Goal: Task Accomplishment & Management: Manage account settings

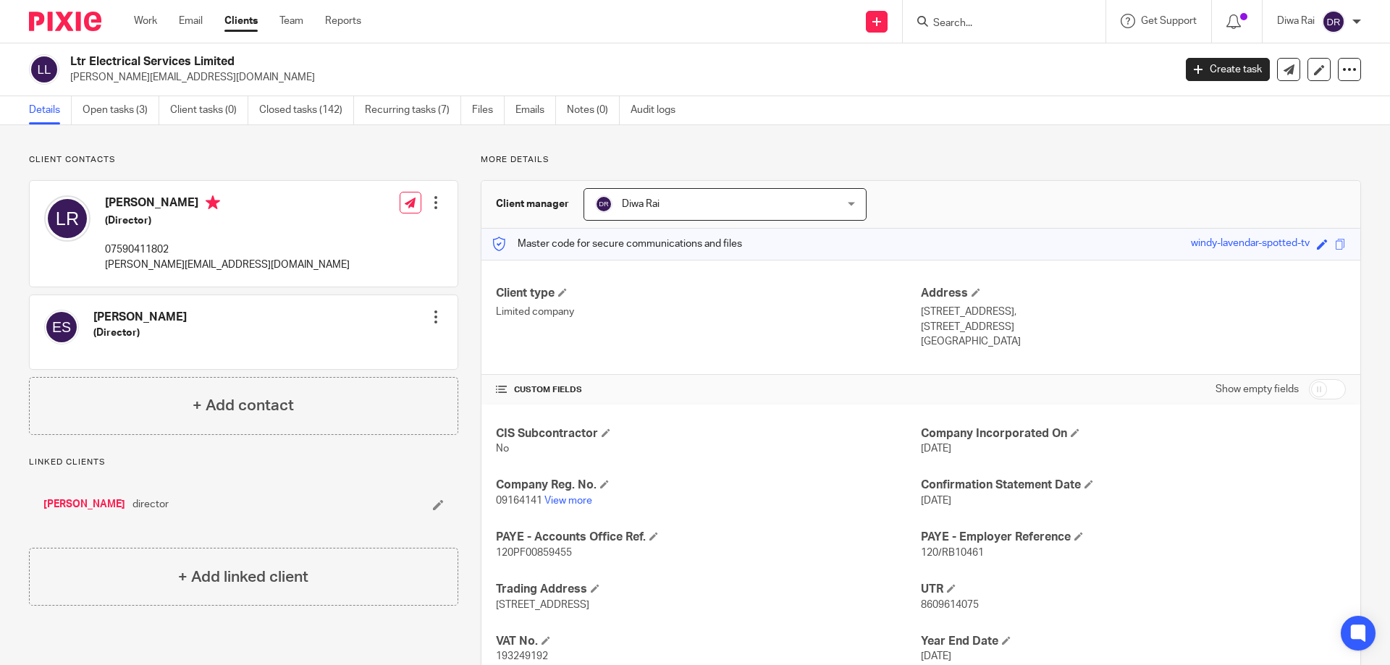
click at [1009, 23] on input "Search" at bounding box center [997, 23] width 130 height 13
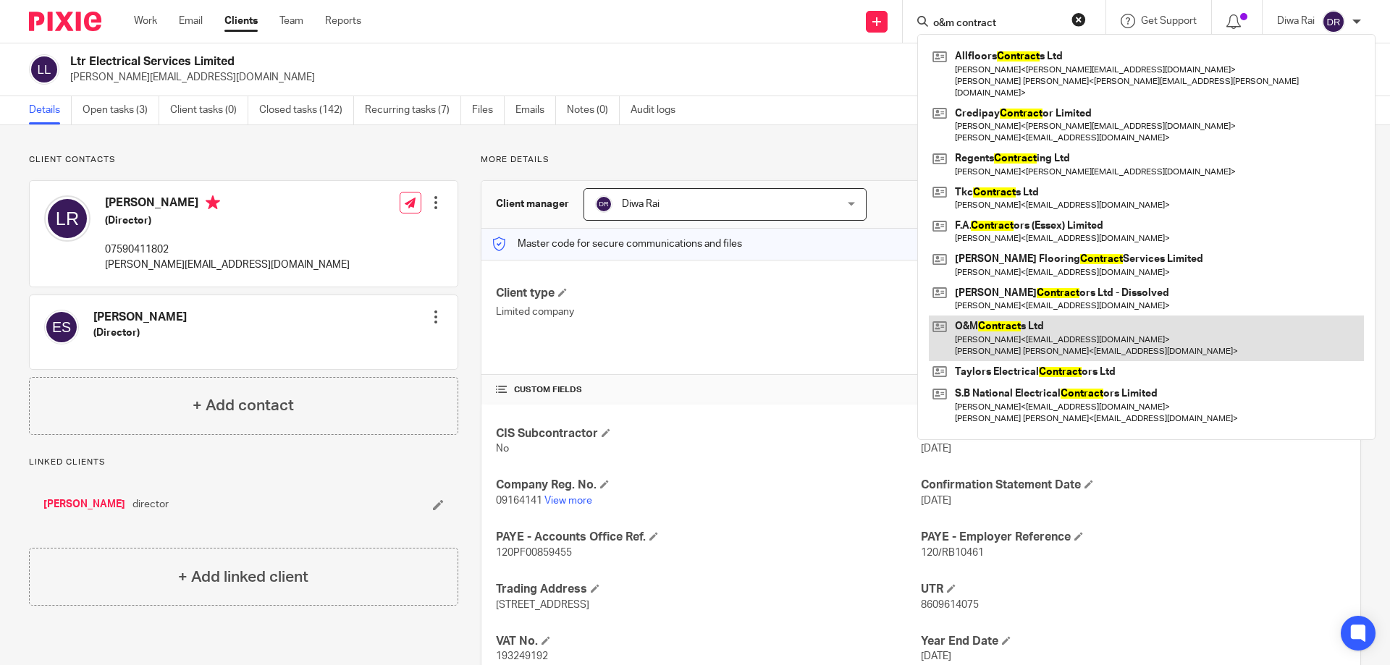
type input "o&m contract"
click at [993, 332] on link at bounding box center [1146, 338] width 435 height 45
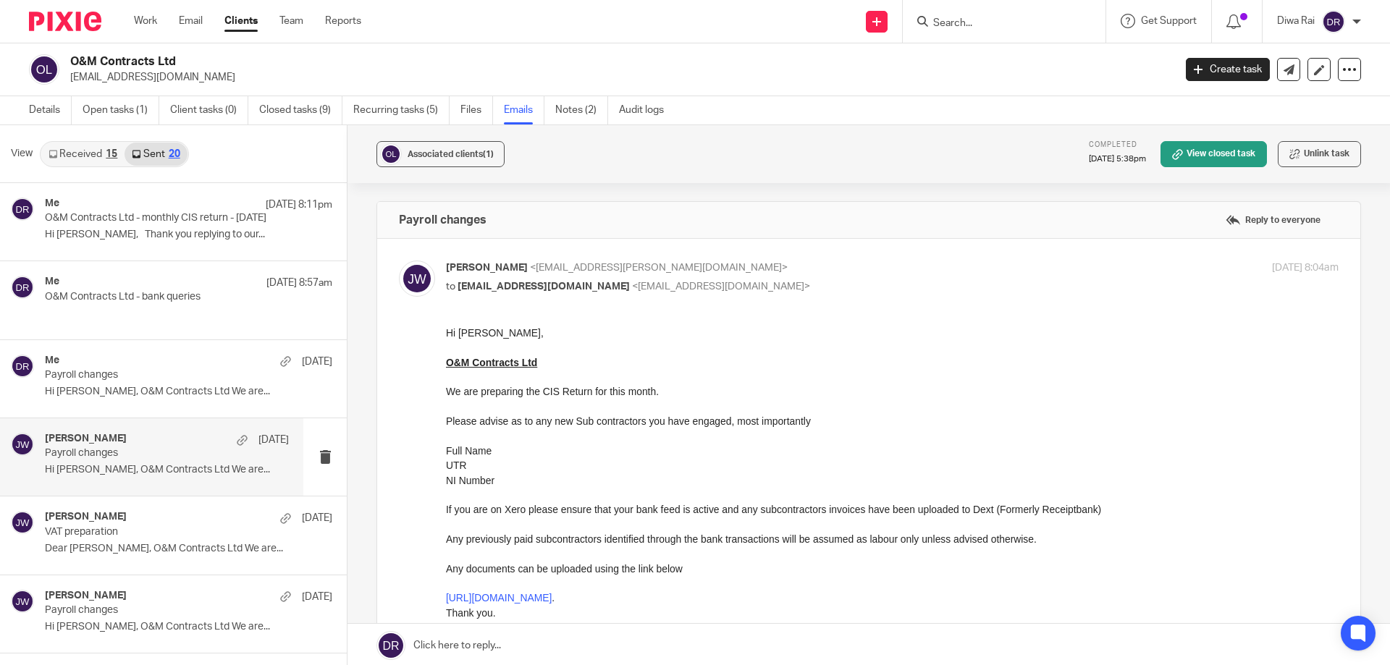
click at [89, 25] on img at bounding box center [65, 22] width 72 height 20
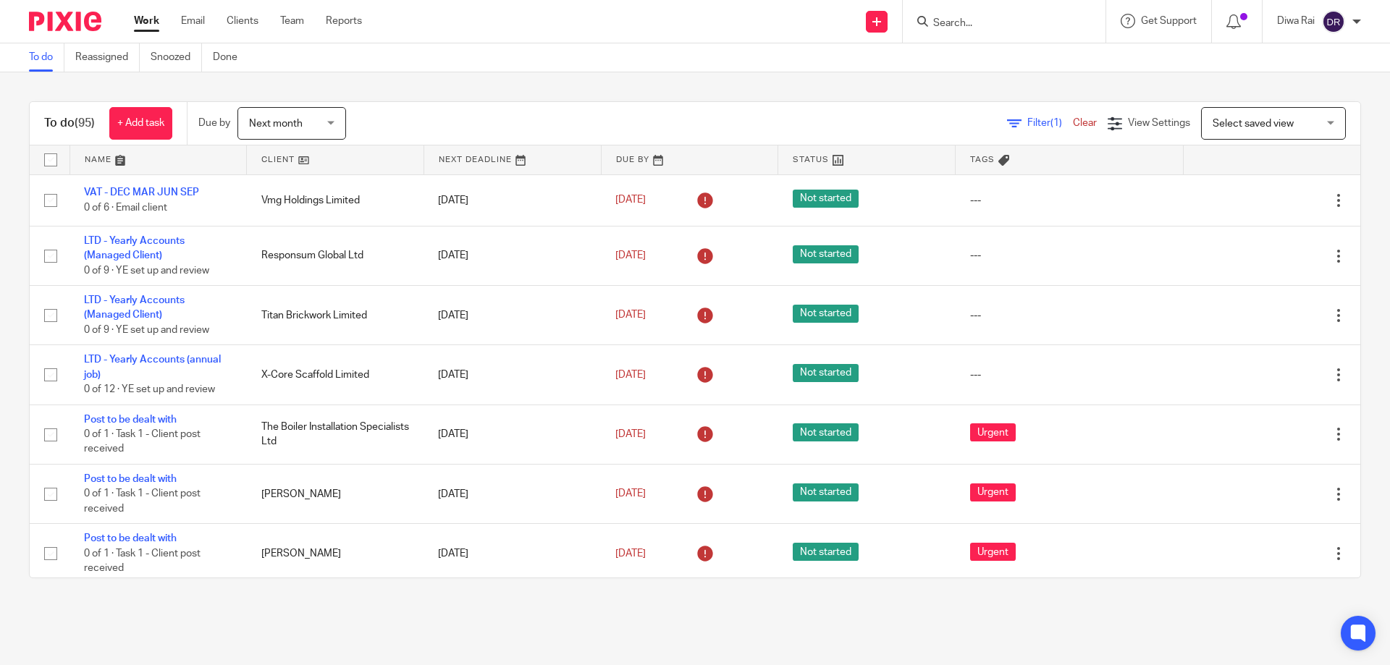
click at [1050, 122] on span "(1)" at bounding box center [1056, 123] width 12 height 10
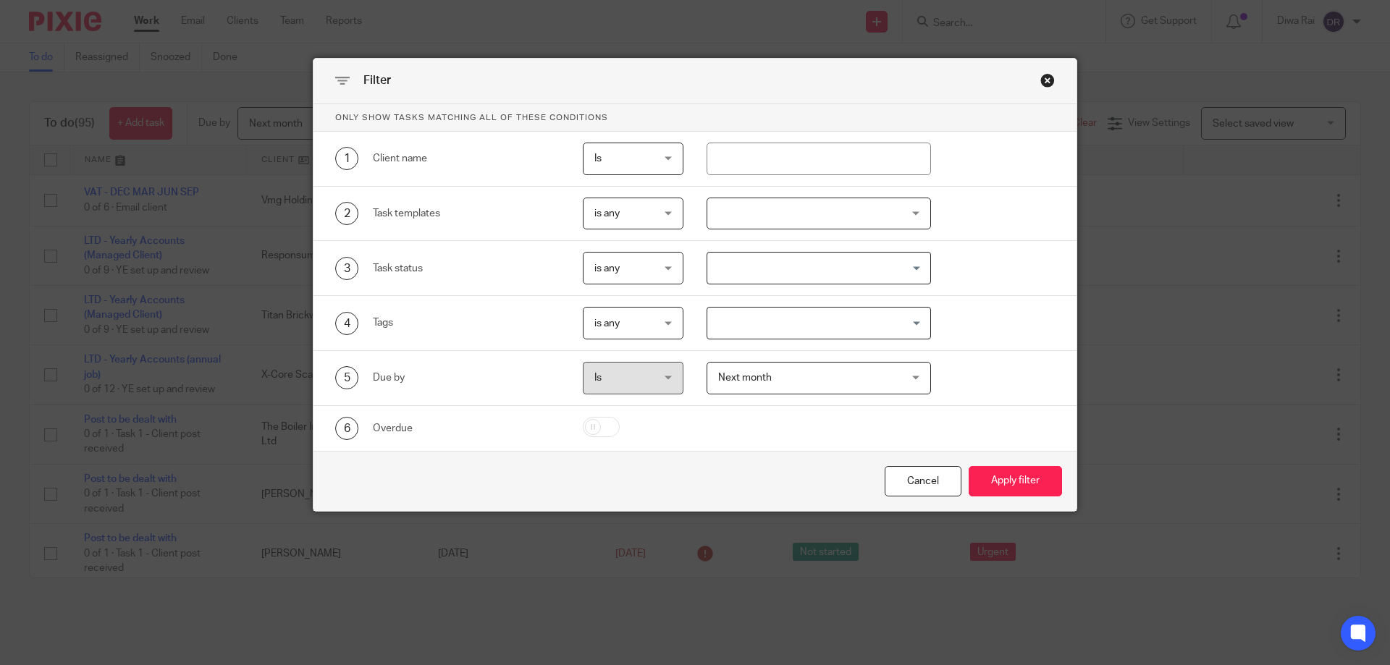
click at [731, 216] on div at bounding box center [818, 214] width 225 height 33
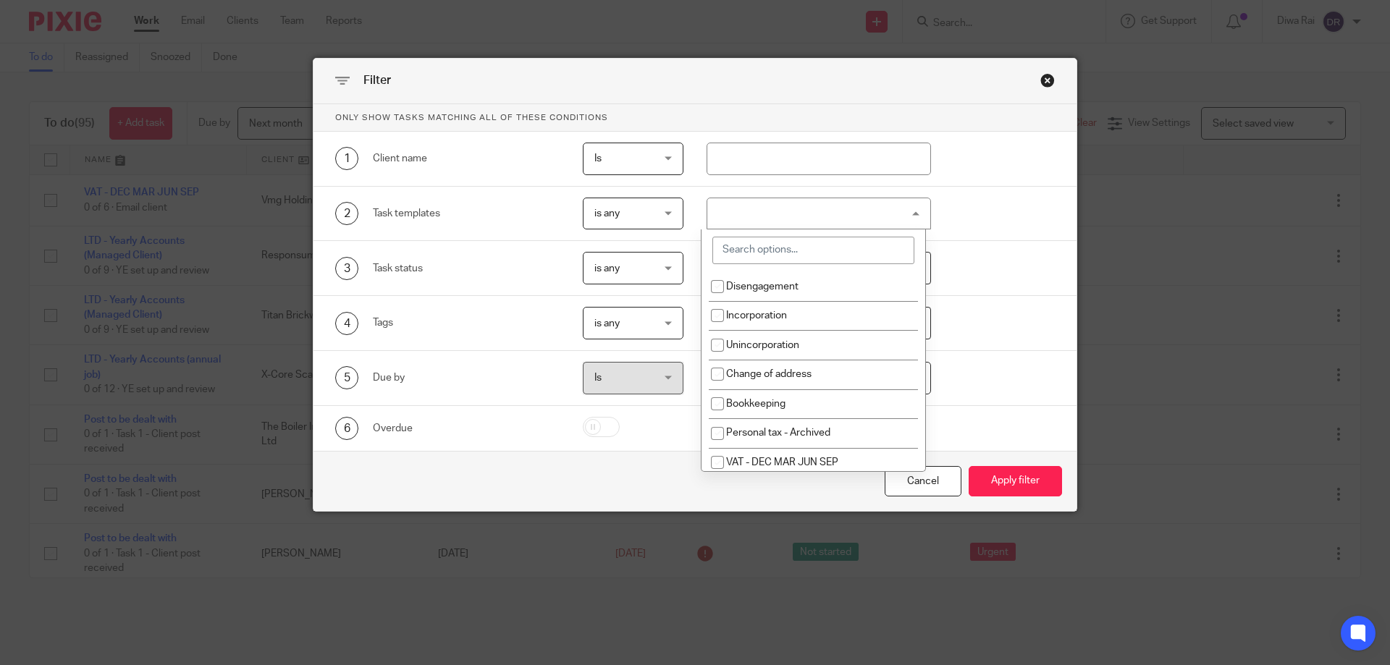
click at [755, 250] on input "search" at bounding box center [813, 251] width 202 height 28
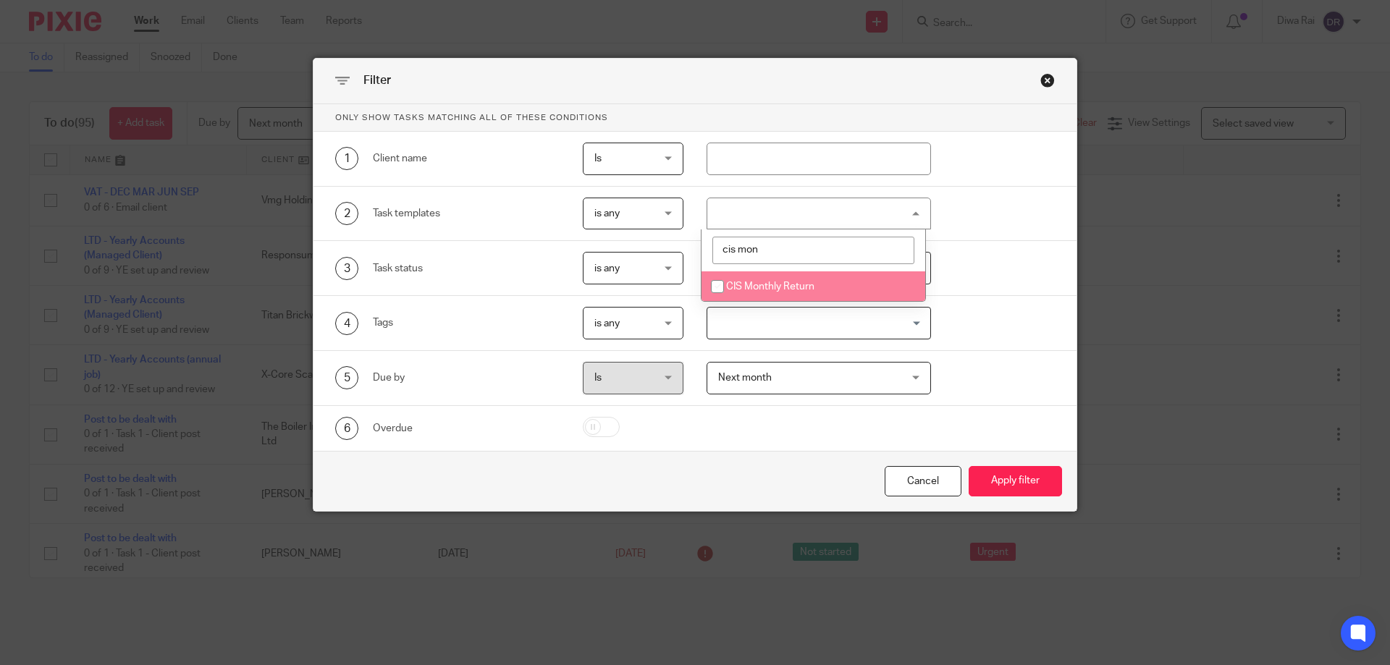
type input "cis mon"
drag, startPoint x: 774, startPoint y: 280, endPoint x: 804, endPoint y: 300, distance: 36.5
click at [774, 281] on li "CIS Monthly Return" at bounding box center [813, 286] width 224 height 30
checkbox input "true"
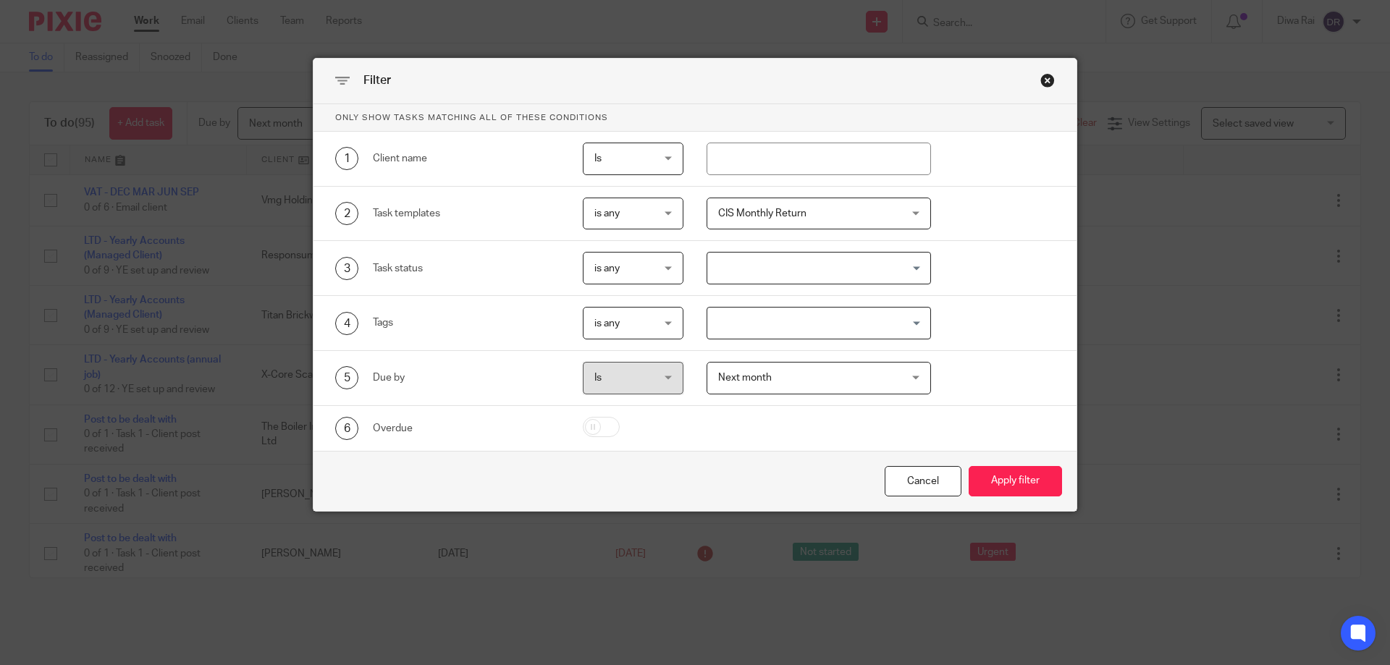
click at [773, 383] on span "Next month" at bounding box center [803, 378] width 170 height 30
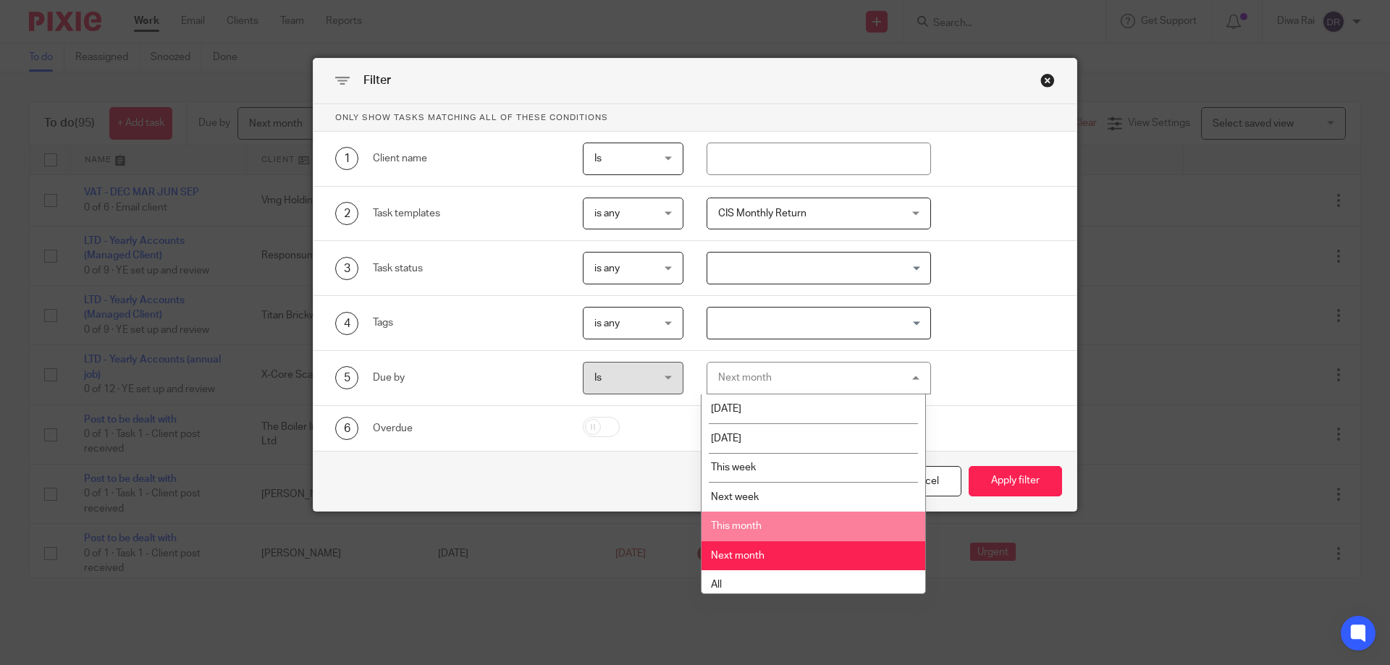
drag, startPoint x: 767, startPoint y: 527, endPoint x: 890, endPoint y: 535, distance: 124.0
click at [768, 527] on li "This month" at bounding box center [813, 527] width 224 height 30
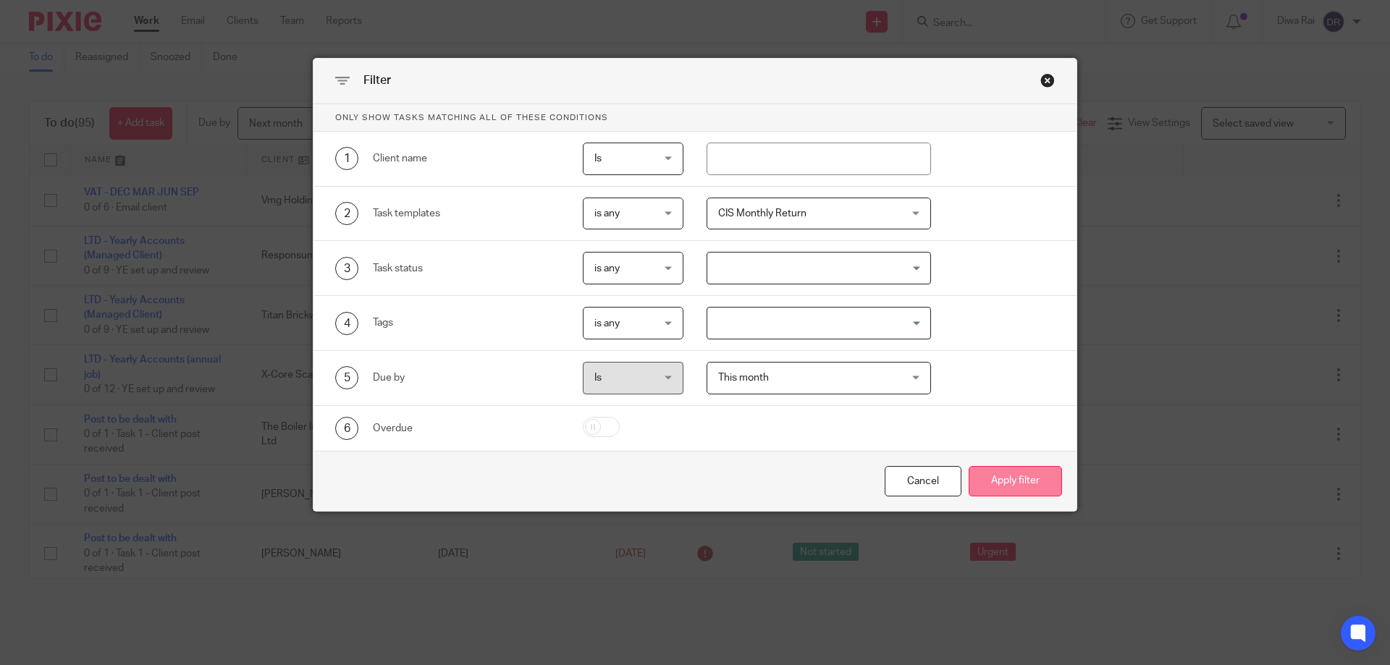
click at [1031, 484] on button "Apply filter" at bounding box center [1015, 481] width 93 height 31
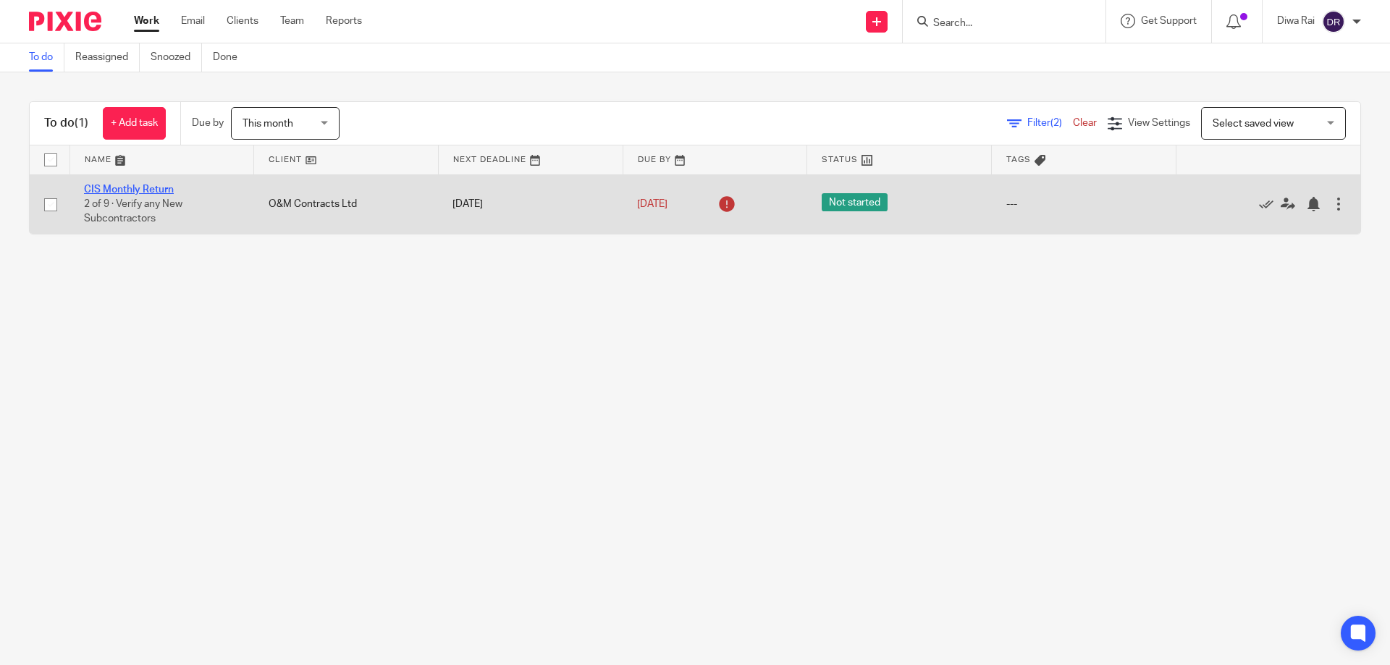
click at [139, 187] on link "CIS Monthly Return" at bounding box center [129, 190] width 90 height 10
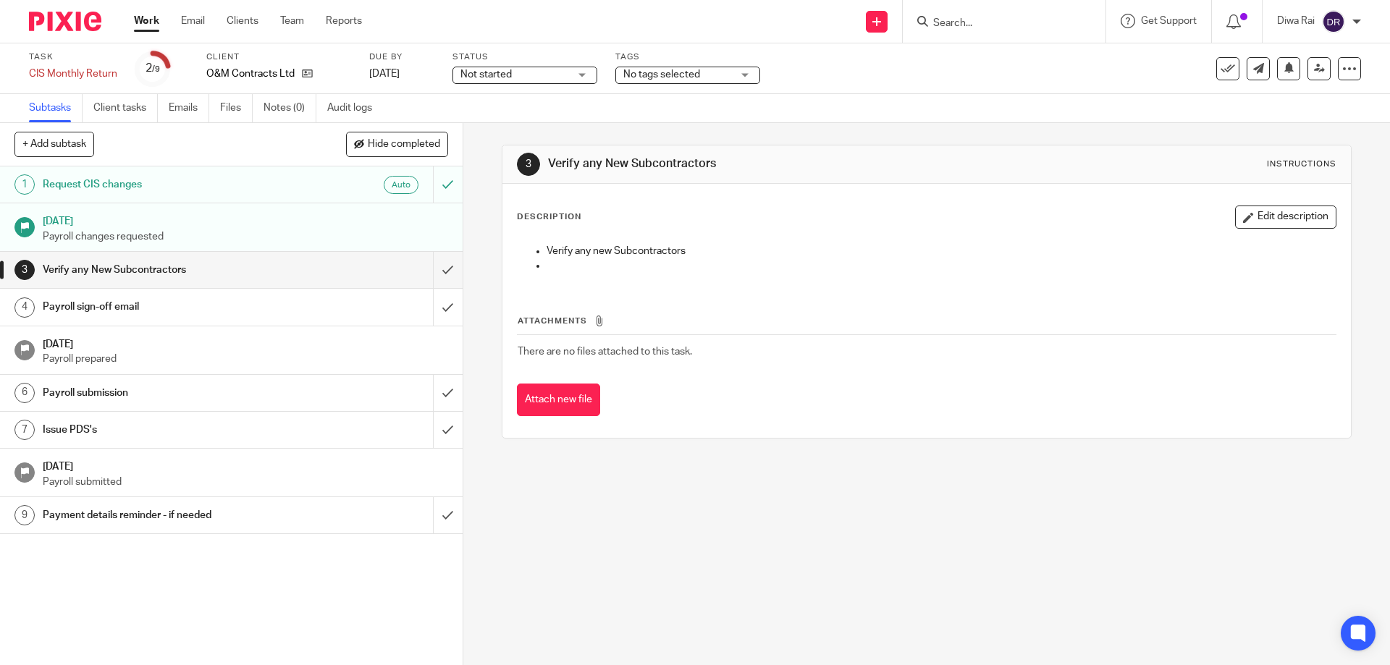
drag, startPoint x: 1213, startPoint y: 75, endPoint x: 929, endPoint y: 119, distance: 287.2
click at [1185, 87] on div "Task CIS Monthly Return Save CIS Monthly Return 2 /9 Client O&M Contracts Ltd D…" at bounding box center [695, 68] width 1390 height 51
click at [272, 494] on link "19 Sep 2025 Payroll submitted" at bounding box center [231, 473] width 463 height 48
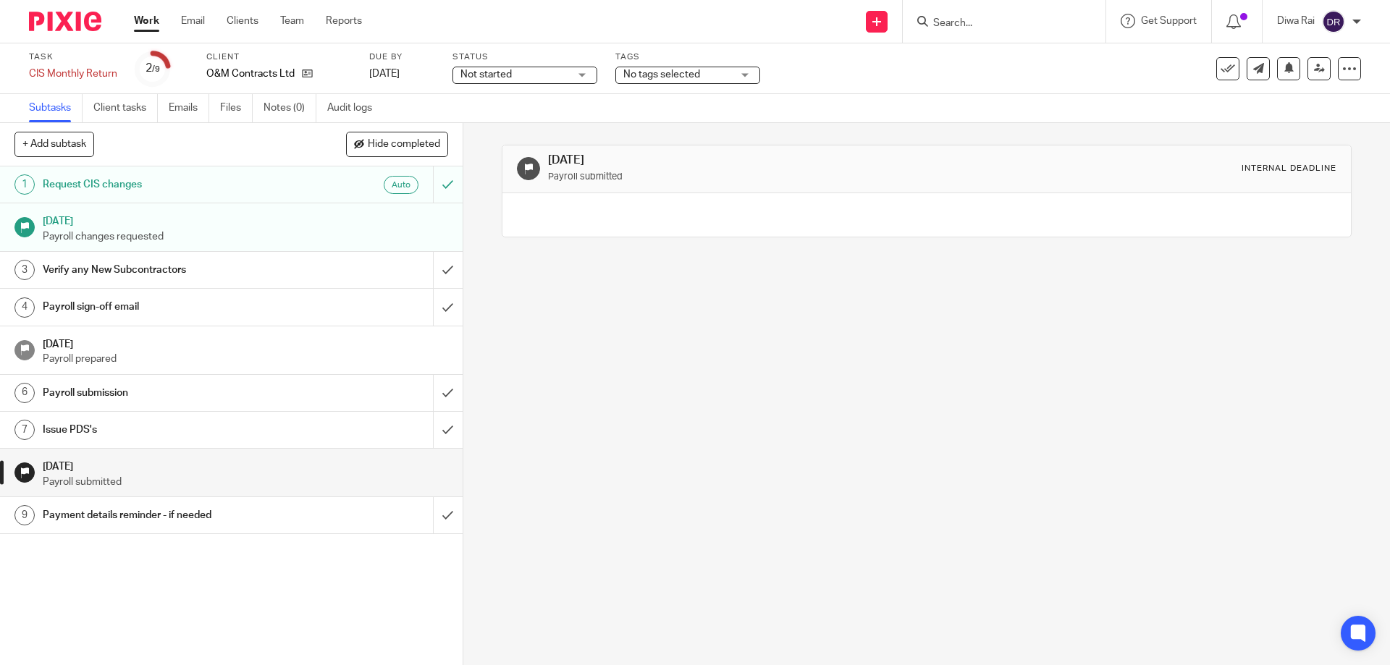
click at [32, 473] on div at bounding box center [24, 473] width 20 height 20
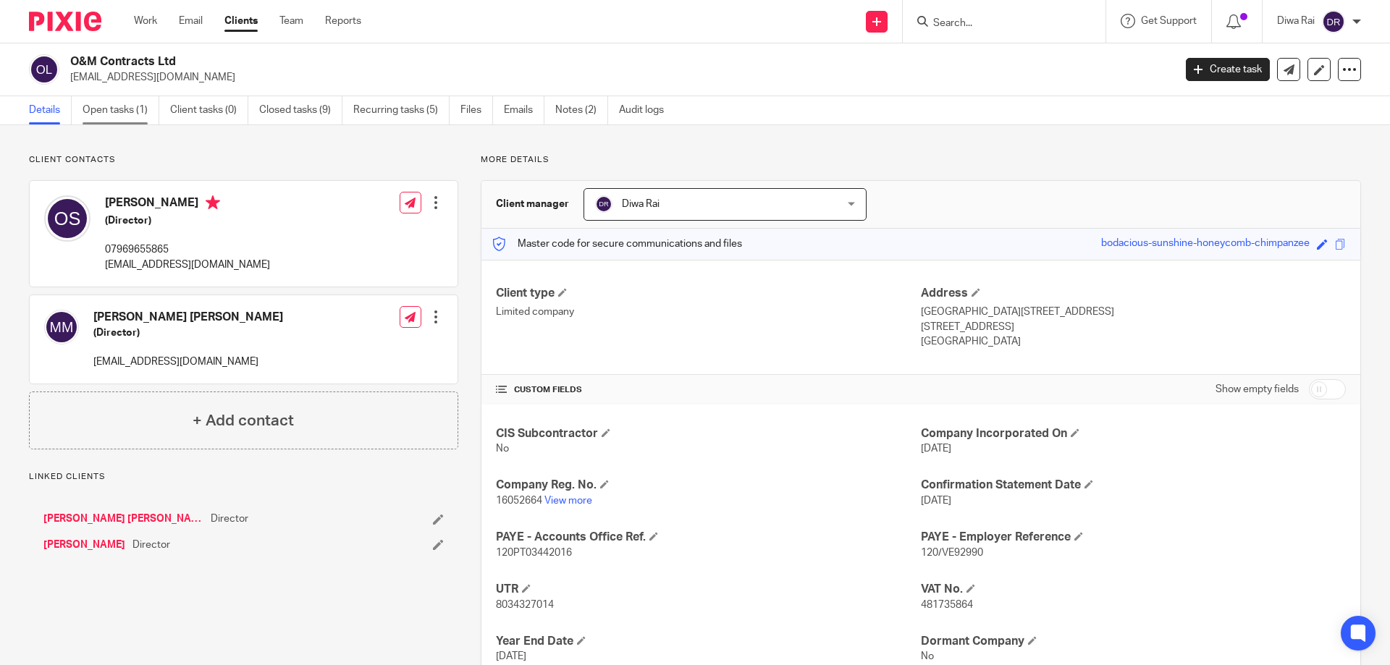
click at [136, 102] on link "Open tasks (1)" at bounding box center [121, 110] width 77 height 28
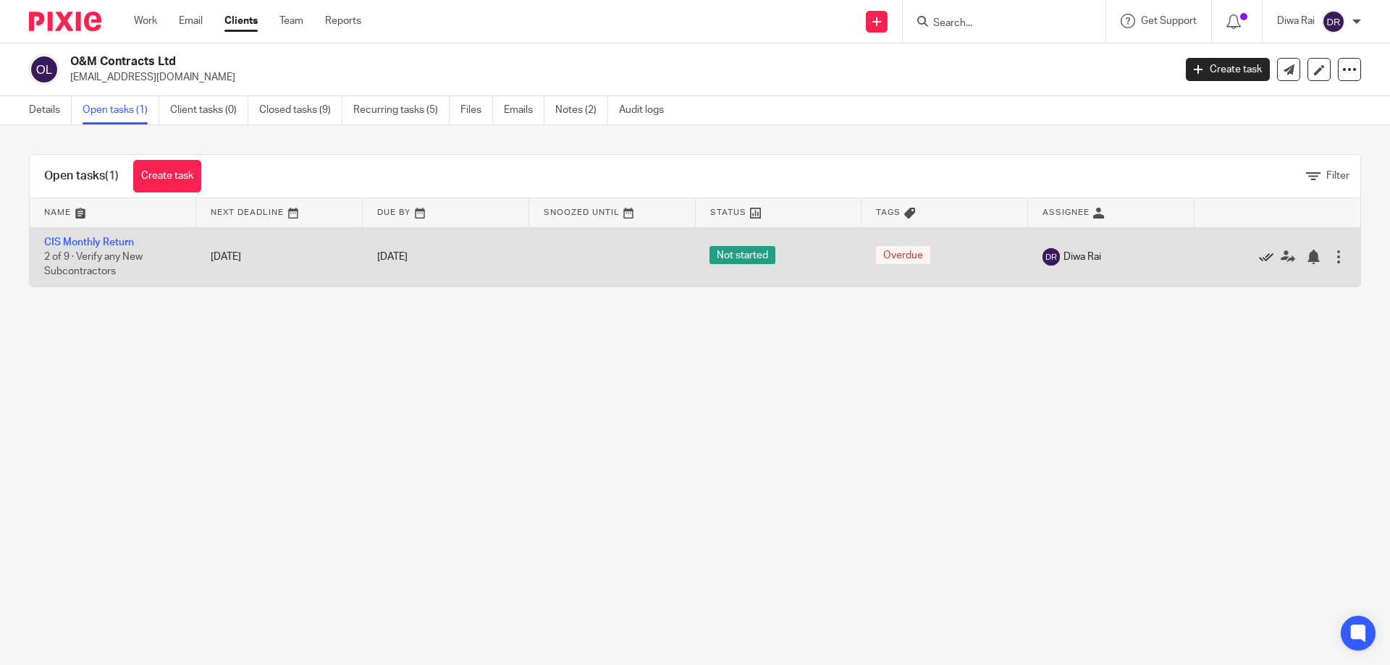
click at [1259, 258] on icon at bounding box center [1266, 257] width 14 height 14
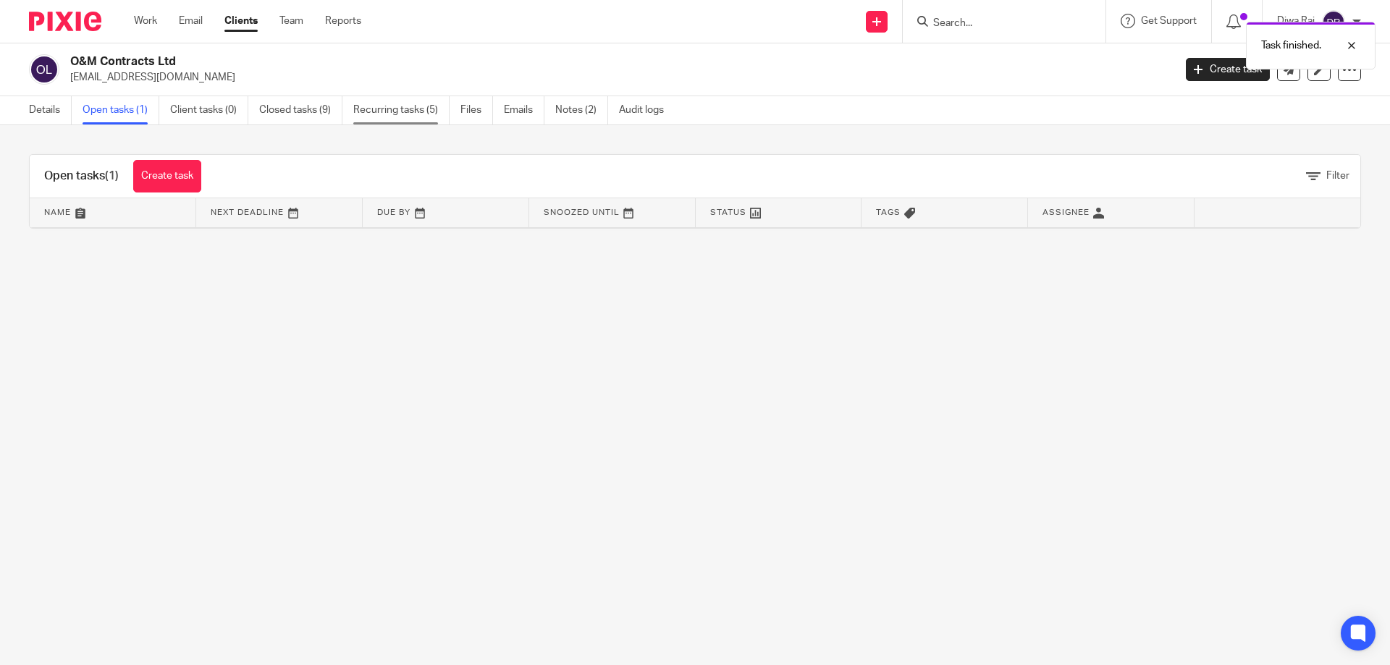
click at [405, 111] on link "Recurring tasks (5)" at bounding box center [401, 110] width 96 height 28
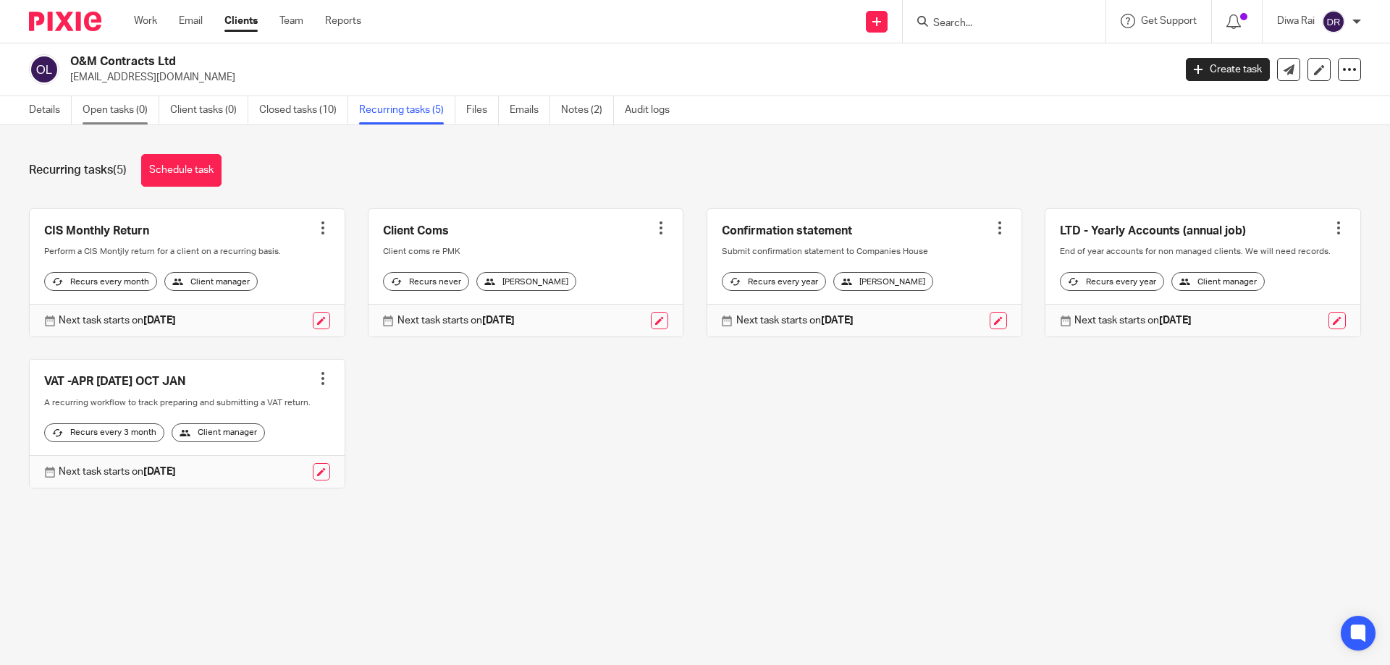
click at [138, 110] on link "Open tasks (0)" at bounding box center [121, 110] width 77 height 28
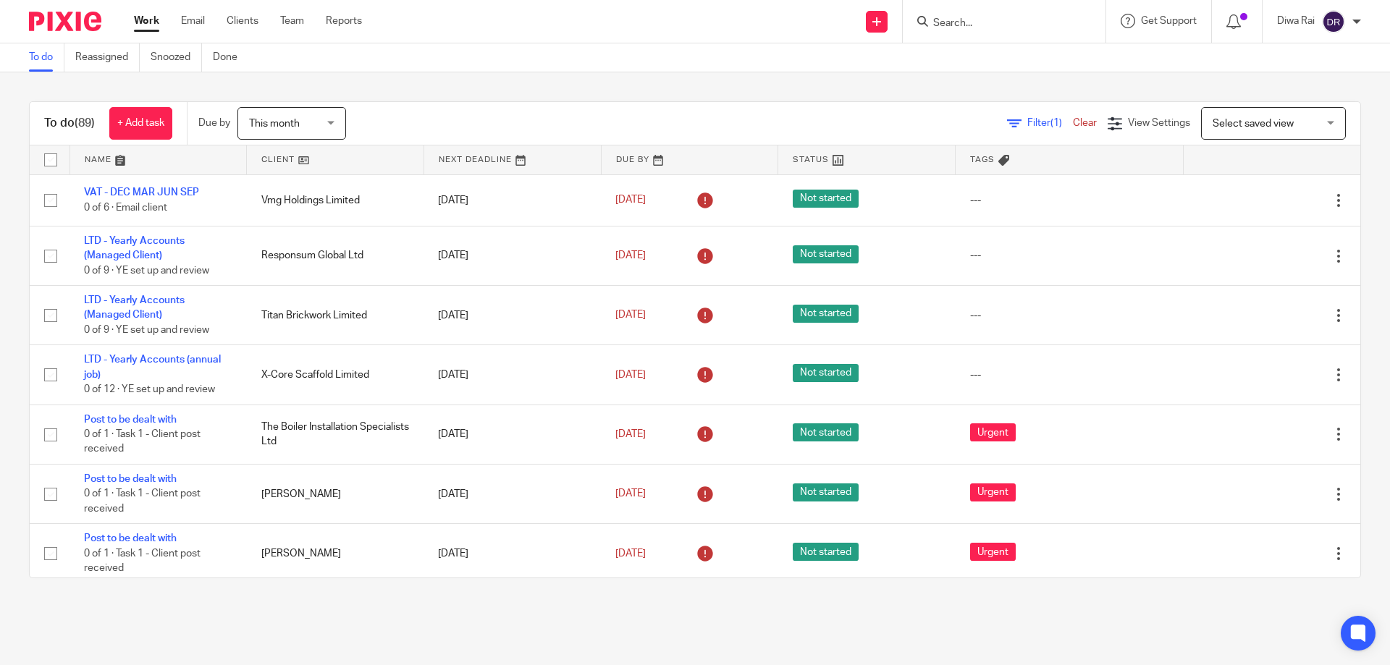
click at [937, 19] on input "Search" at bounding box center [997, 23] width 130 height 13
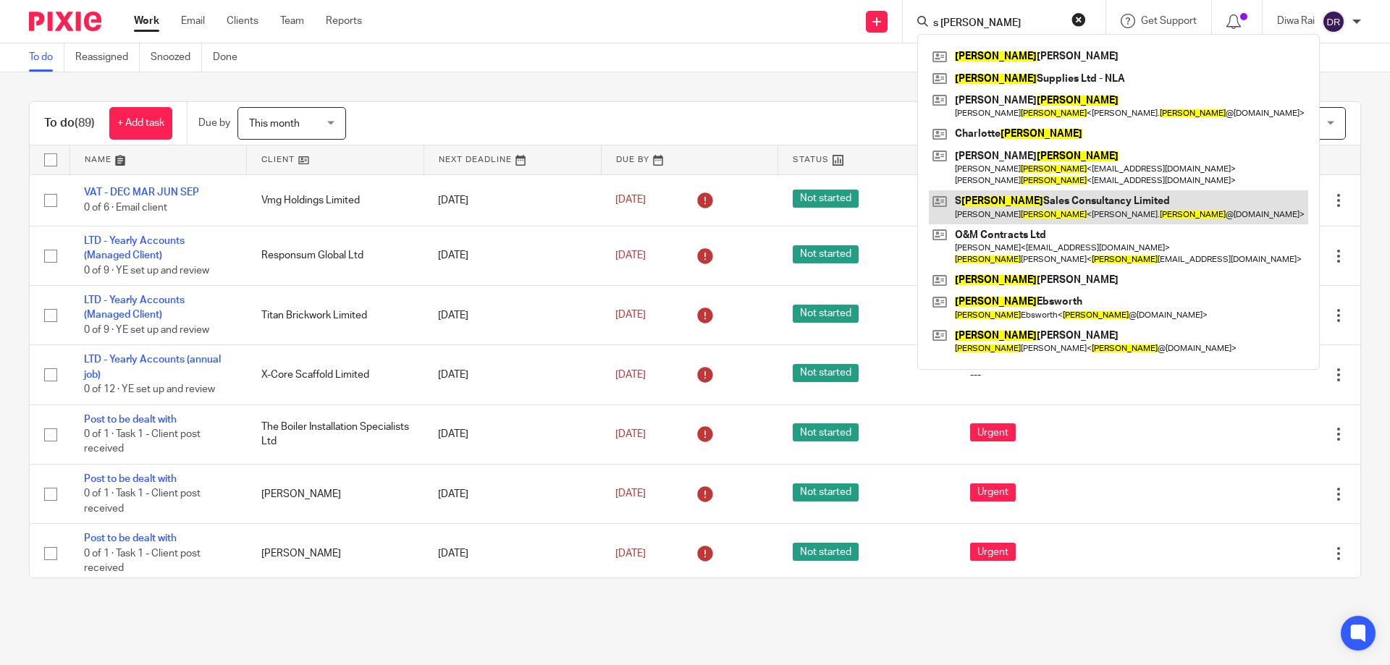
type input "s mason"
click at [1065, 214] on link at bounding box center [1118, 206] width 379 height 33
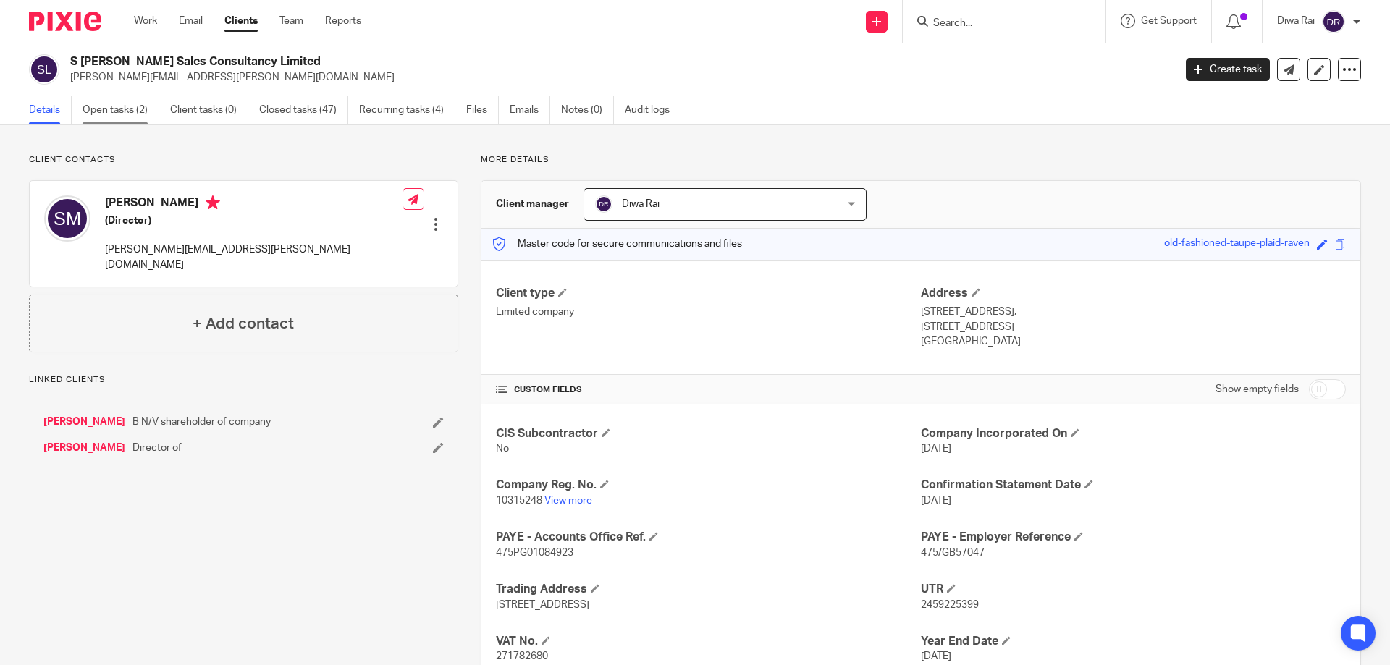
click at [119, 114] on link "Open tasks (2)" at bounding box center [121, 110] width 77 height 28
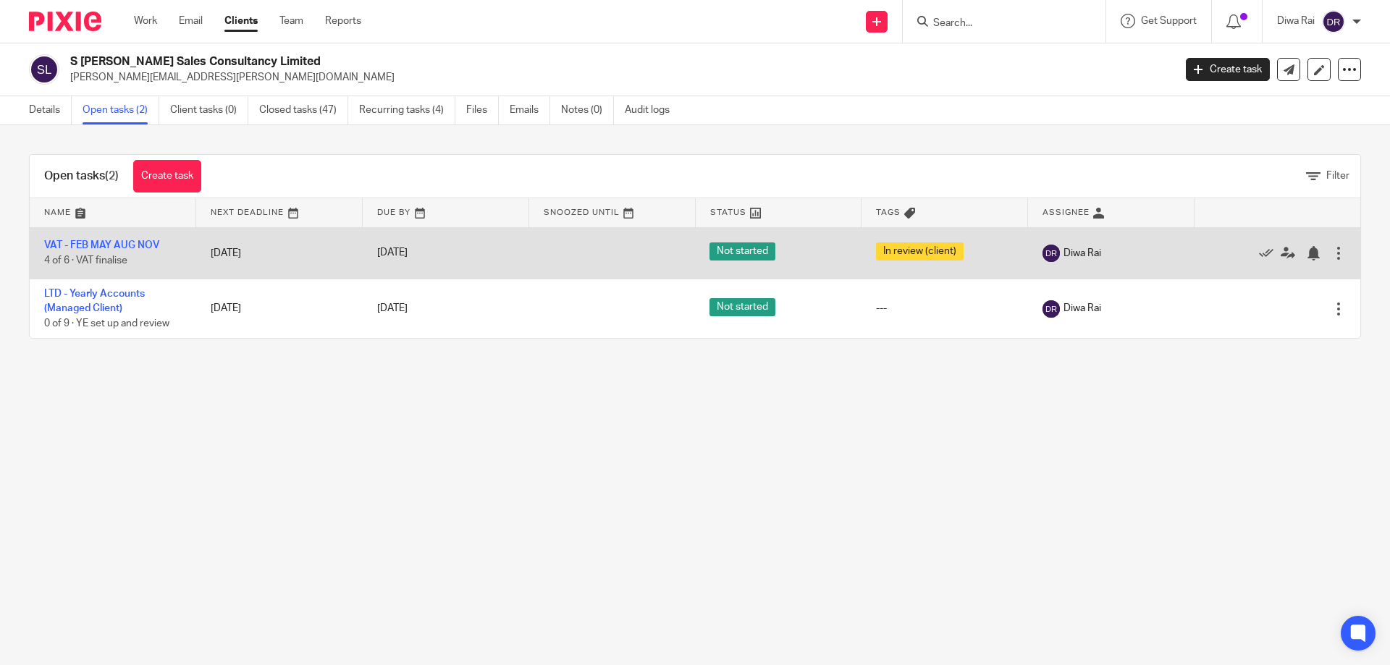
click at [130, 255] on td "VAT - FEB MAY AUG NOV 4 of 6 · VAT finalise" at bounding box center [113, 252] width 166 height 51
click at [127, 243] on link "VAT - FEB MAY AUG NOV" at bounding box center [101, 245] width 115 height 10
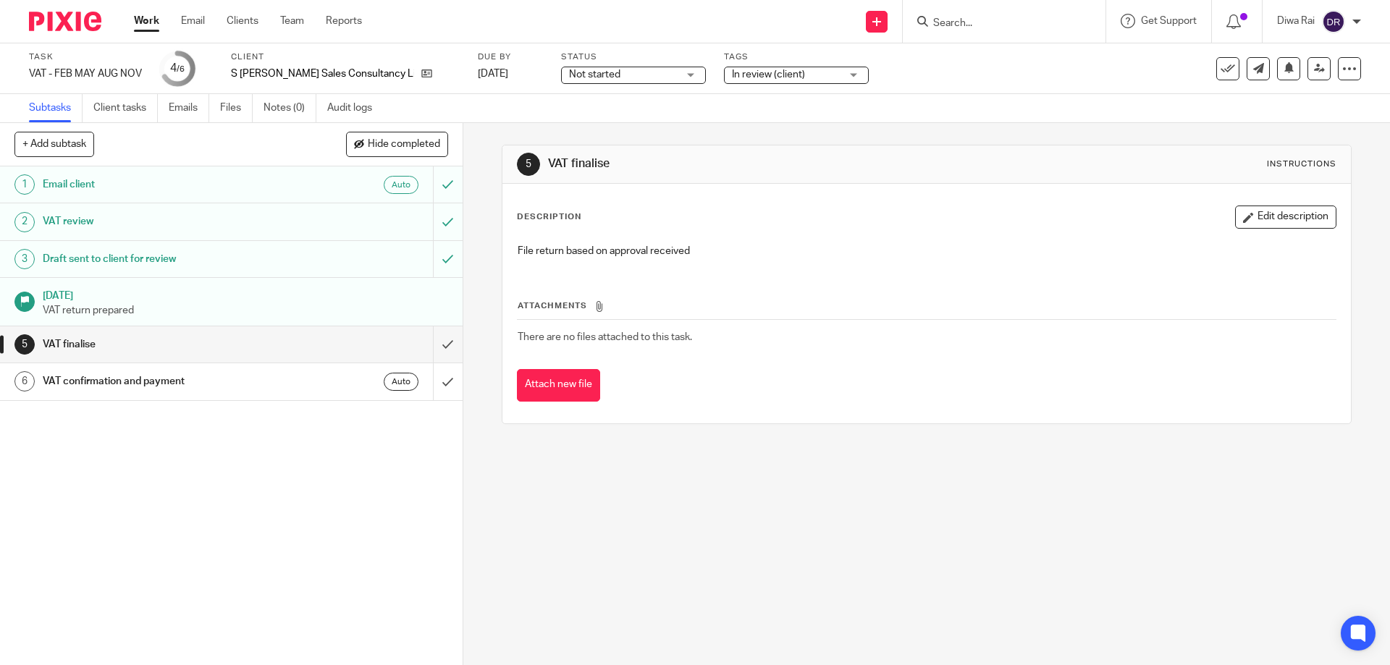
click at [771, 73] on span "In review (client)" at bounding box center [786, 74] width 109 height 15
click at [151, 340] on h1 "VAT finalise" at bounding box center [168, 345] width 250 height 22
click at [161, 302] on h1 "[DATE]" at bounding box center [245, 294] width 405 height 18
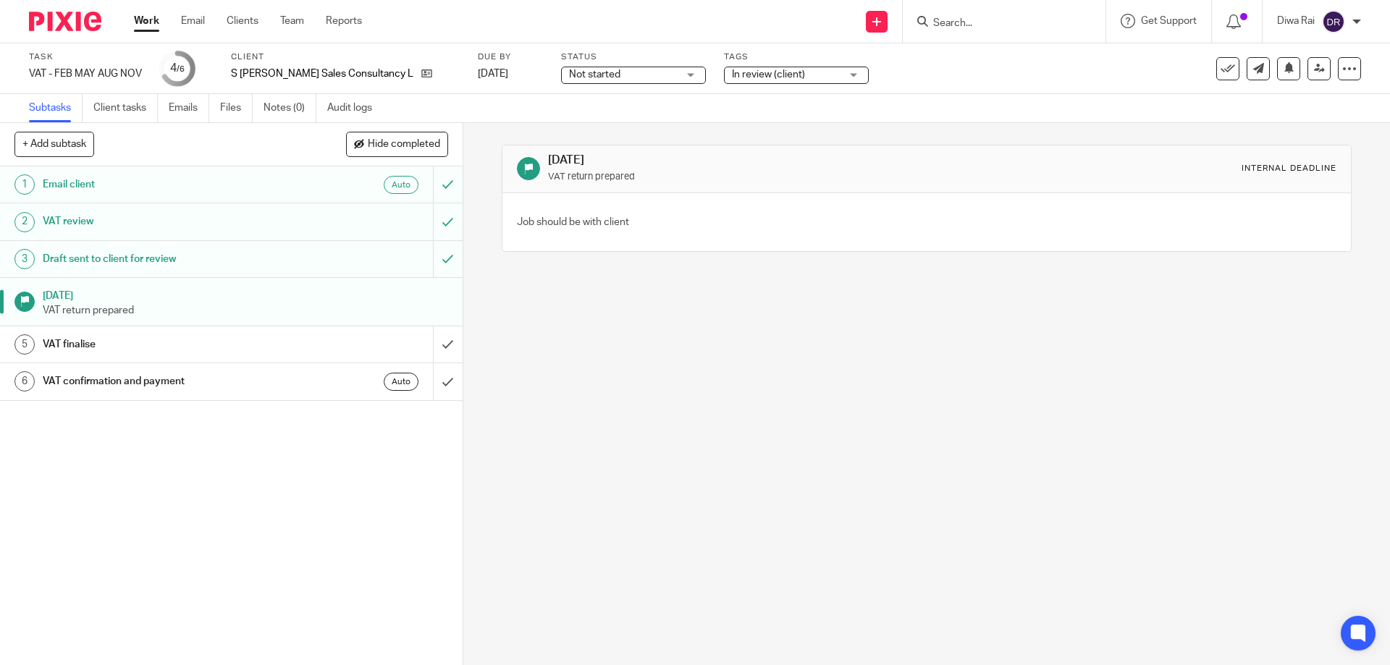
click at [797, 80] on div "In review (client)" at bounding box center [796, 75] width 145 height 17
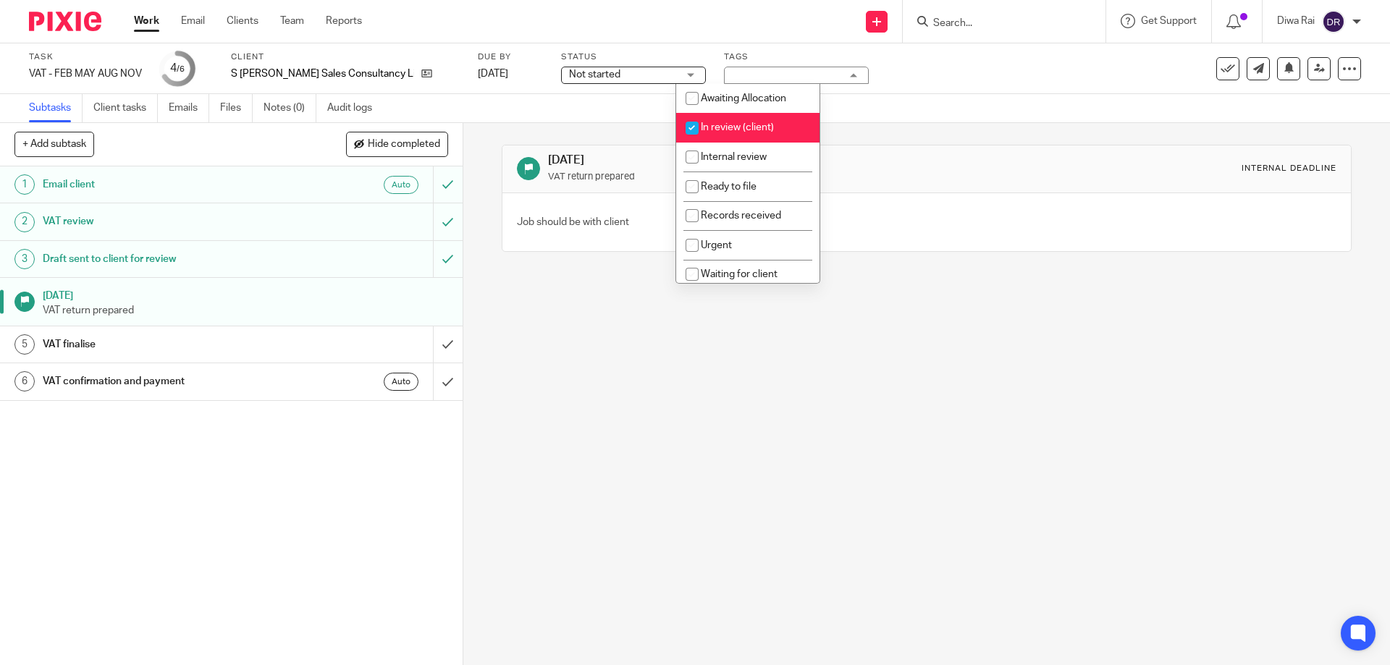
click at [693, 130] on input "checkbox" at bounding box center [692, 128] width 28 height 28
checkbox input "false"
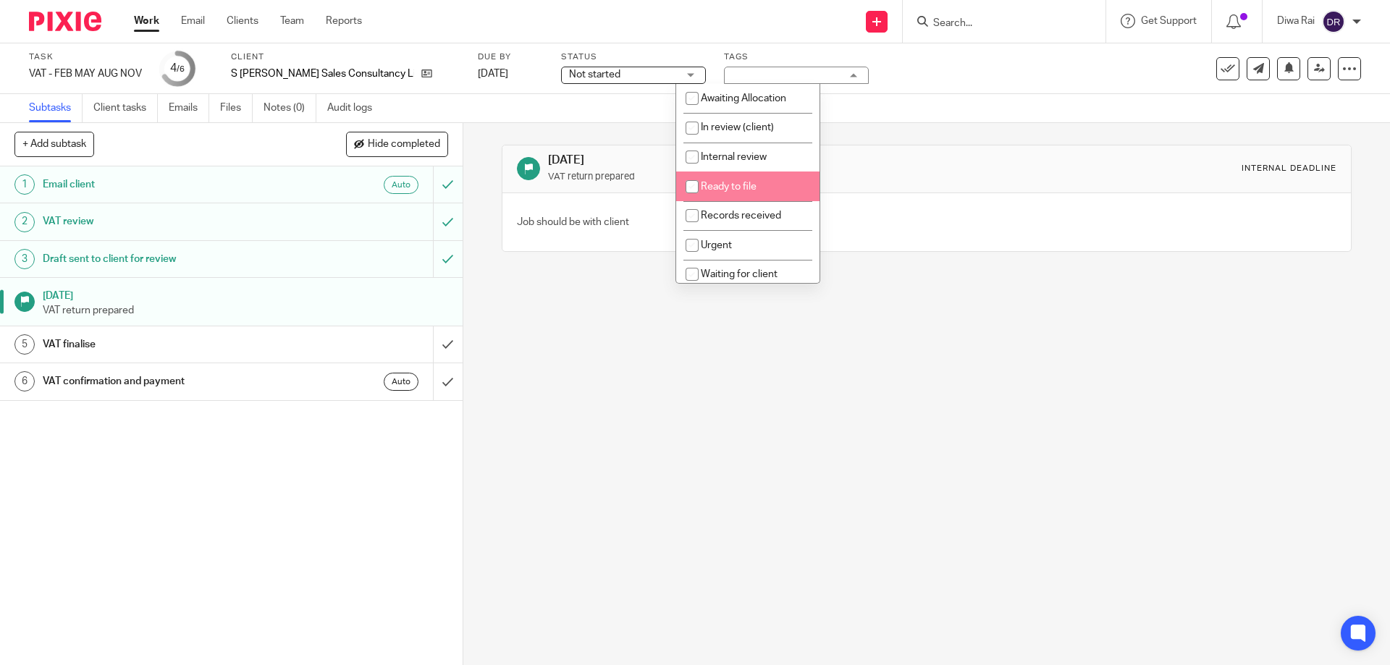
click at [683, 187] on input "checkbox" at bounding box center [692, 187] width 28 height 28
checkbox input "true"
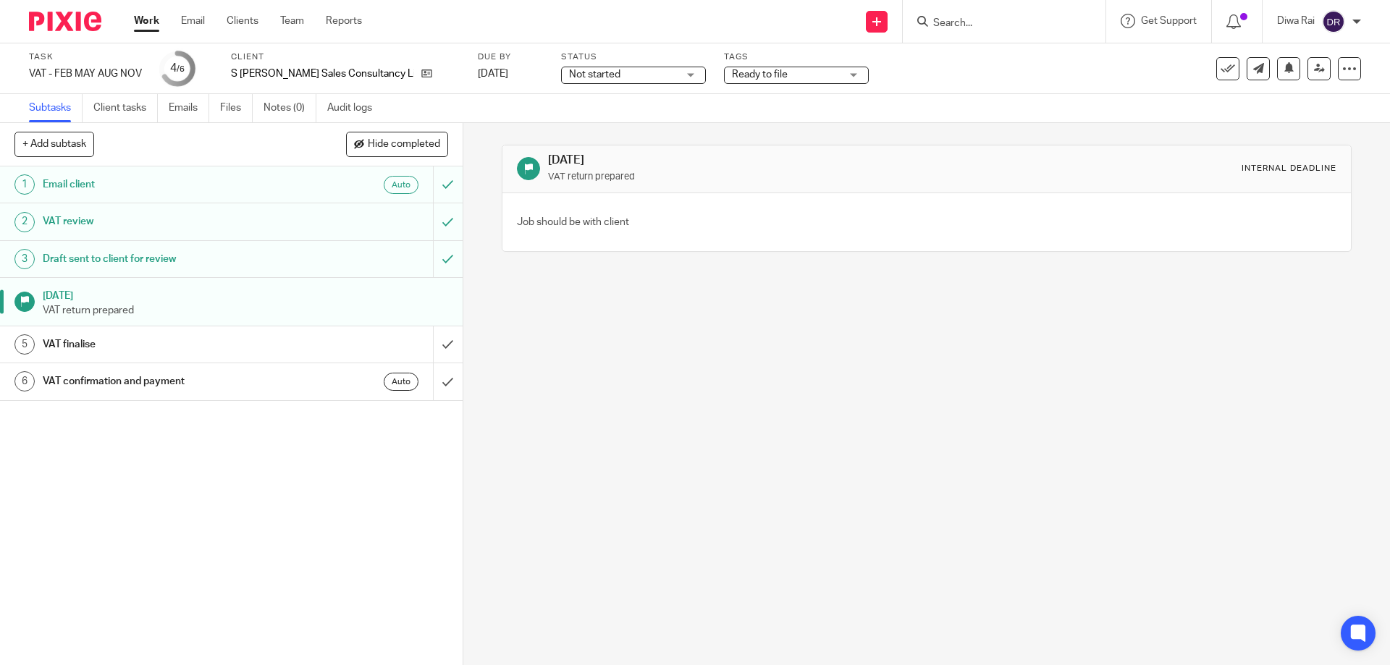
click at [845, 356] on div "21 Sep 2025 VAT return prepared Internal deadline Job should be with client" at bounding box center [926, 394] width 927 height 542
click at [421, 77] on icon at bounding box center [426, 73] width 11 height 11
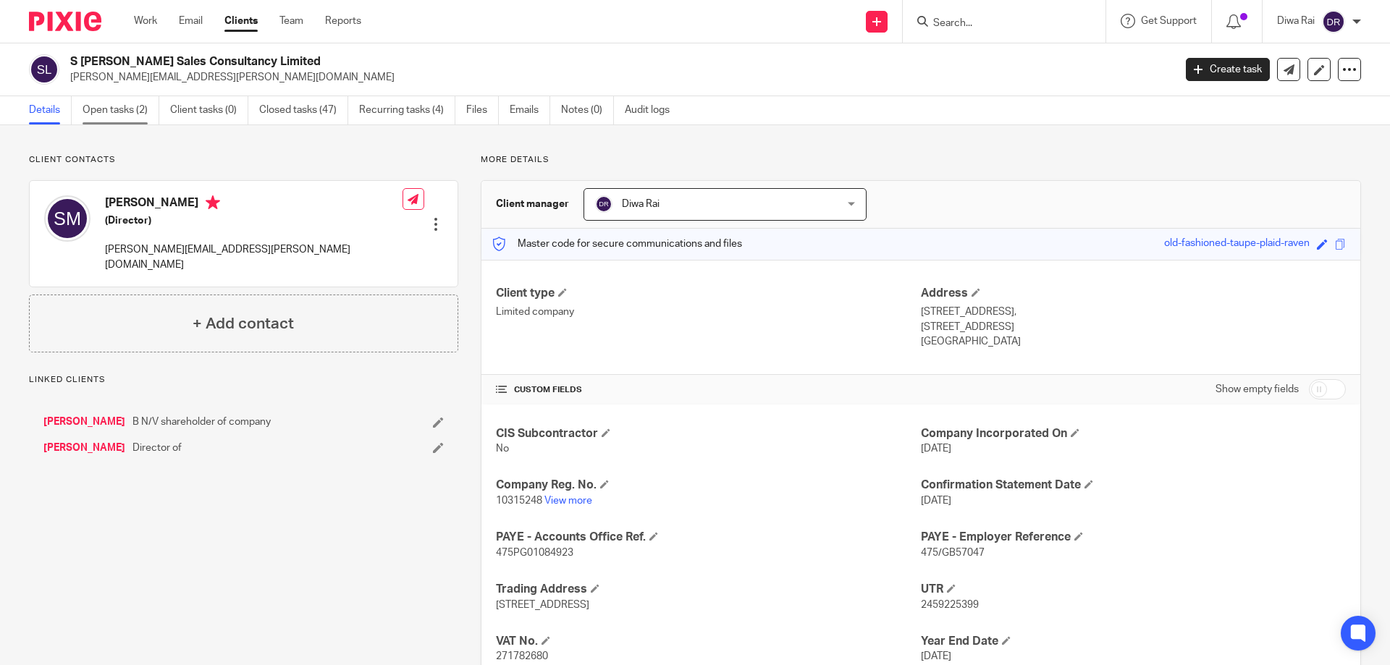
click at [132, 111] on link "Open tasks (2)" at bounding box center [121, 110] width 77 height 28
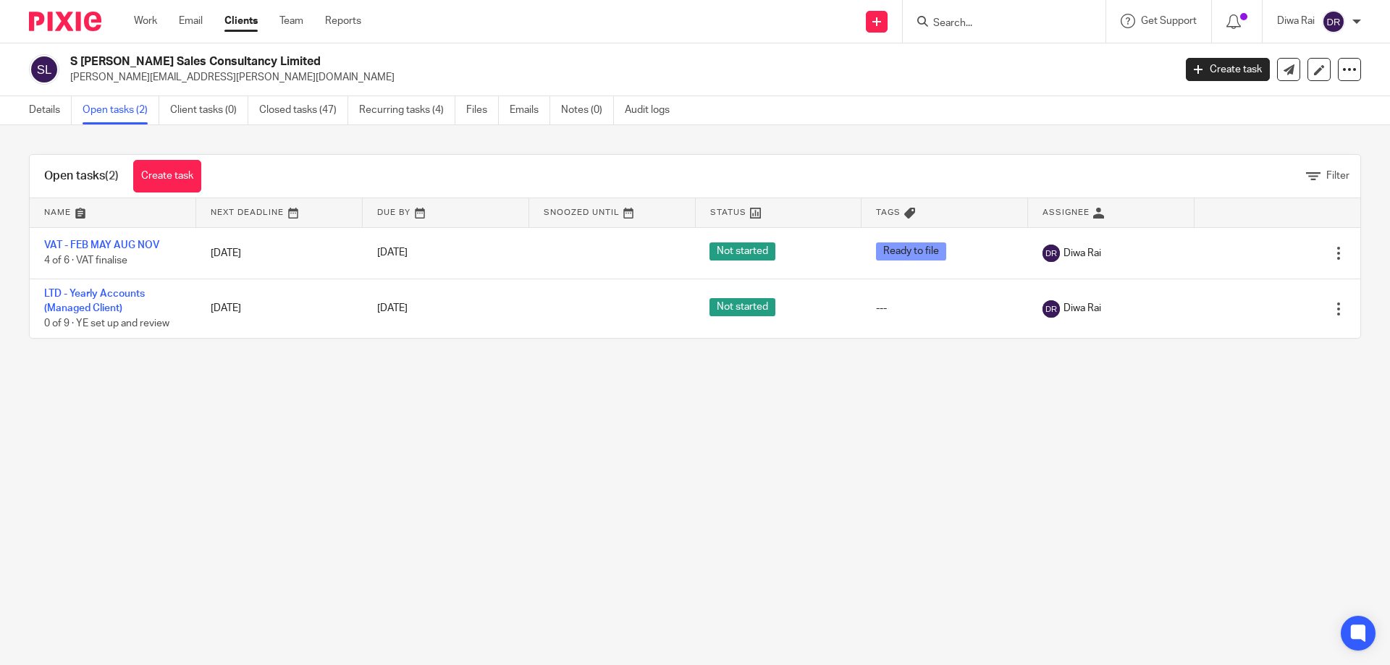
click at [638, 515] on main "S [PERSON_NAME] Sales Consultancy Limited [PERSON_NAME][EMAIL_ADDRESS][PERSON_N…" at bounding box center [695, 332] width 1390 height 665
